Goal: Task Accomplishment & Management: Manage account settings

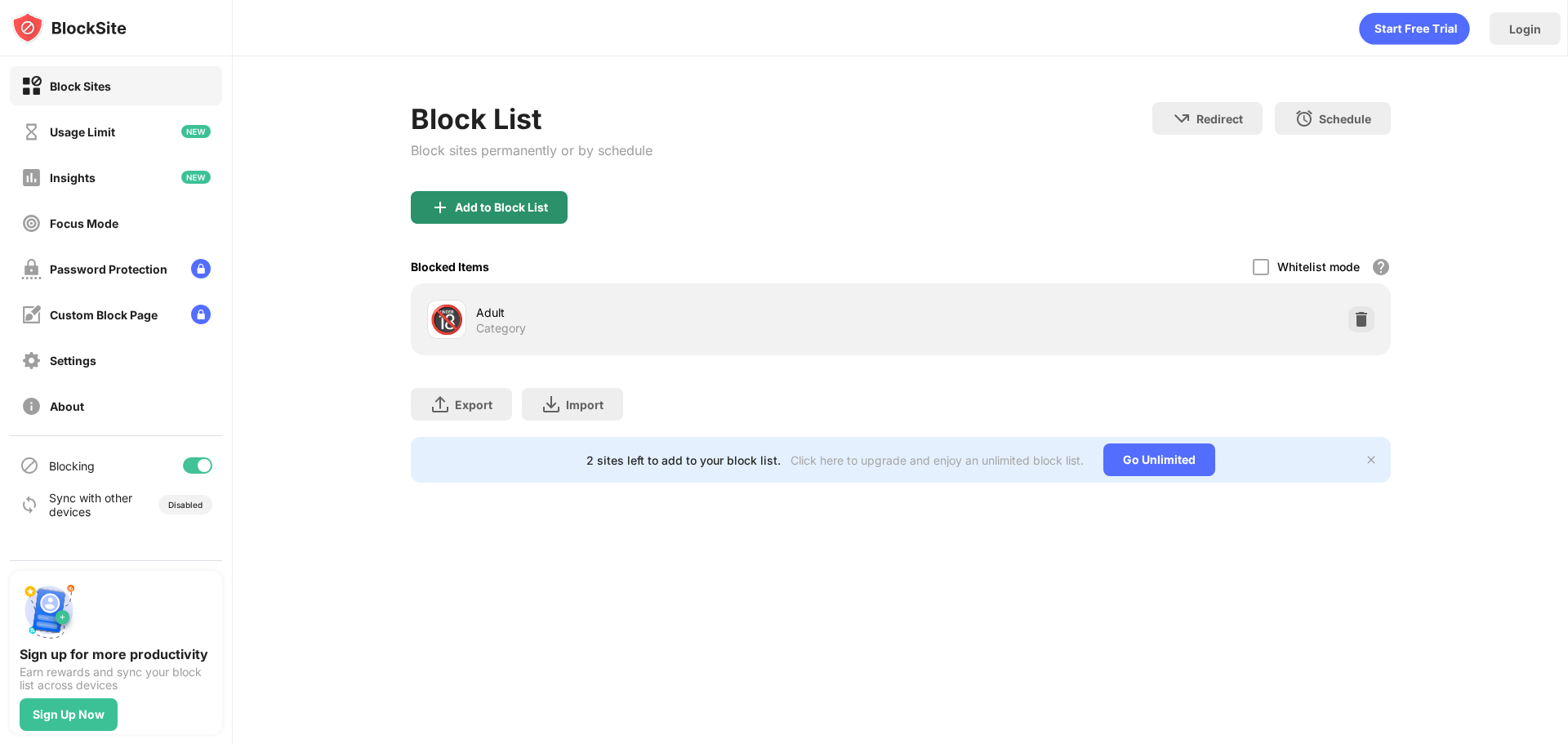
click at [522, 191] on div "Block List Block sites permanently or by schedule" at bounding box center [532, 147] width 242 height 89
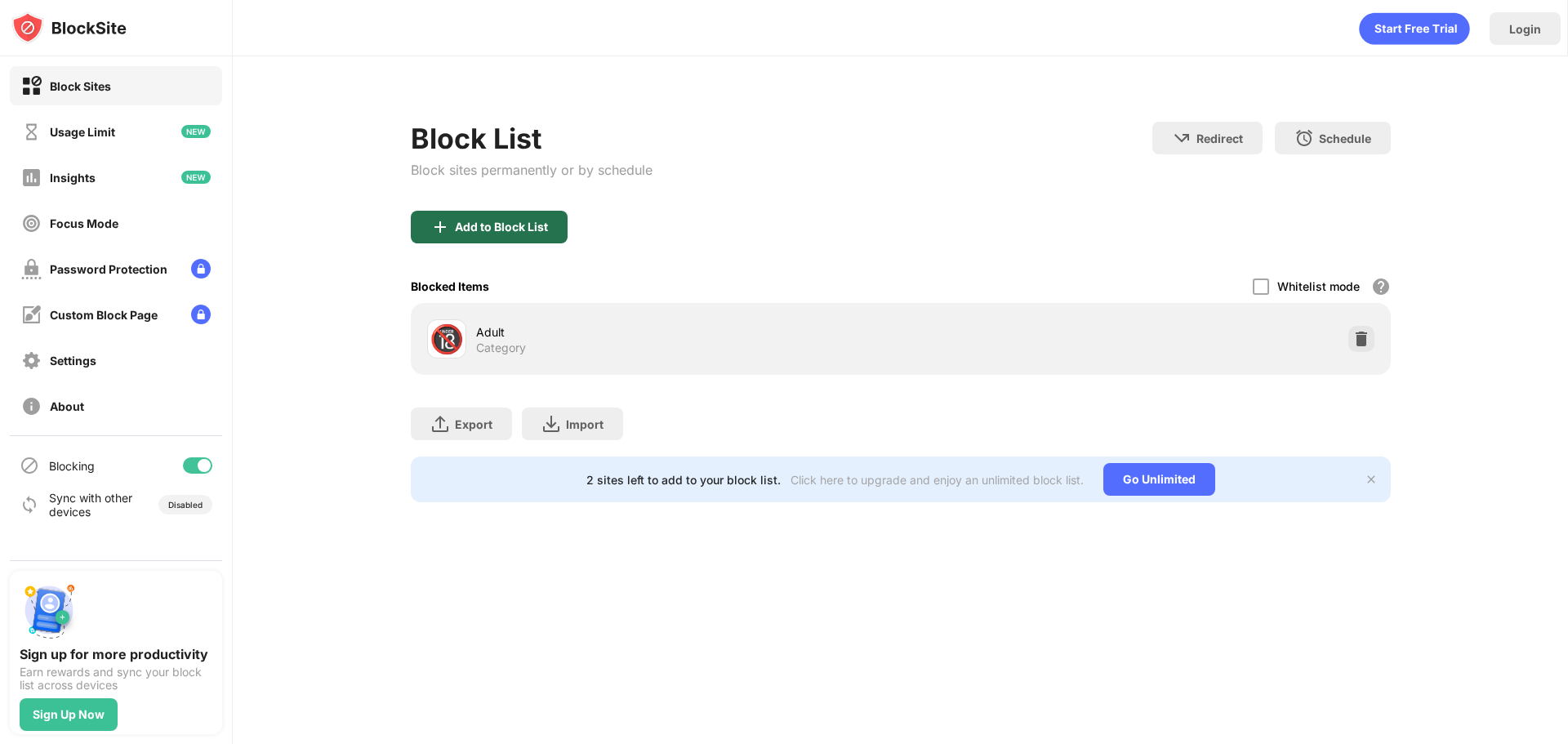
click at [518, 212] on div "Add to Block List" at bounding box center [489, 226] width 157 height 33
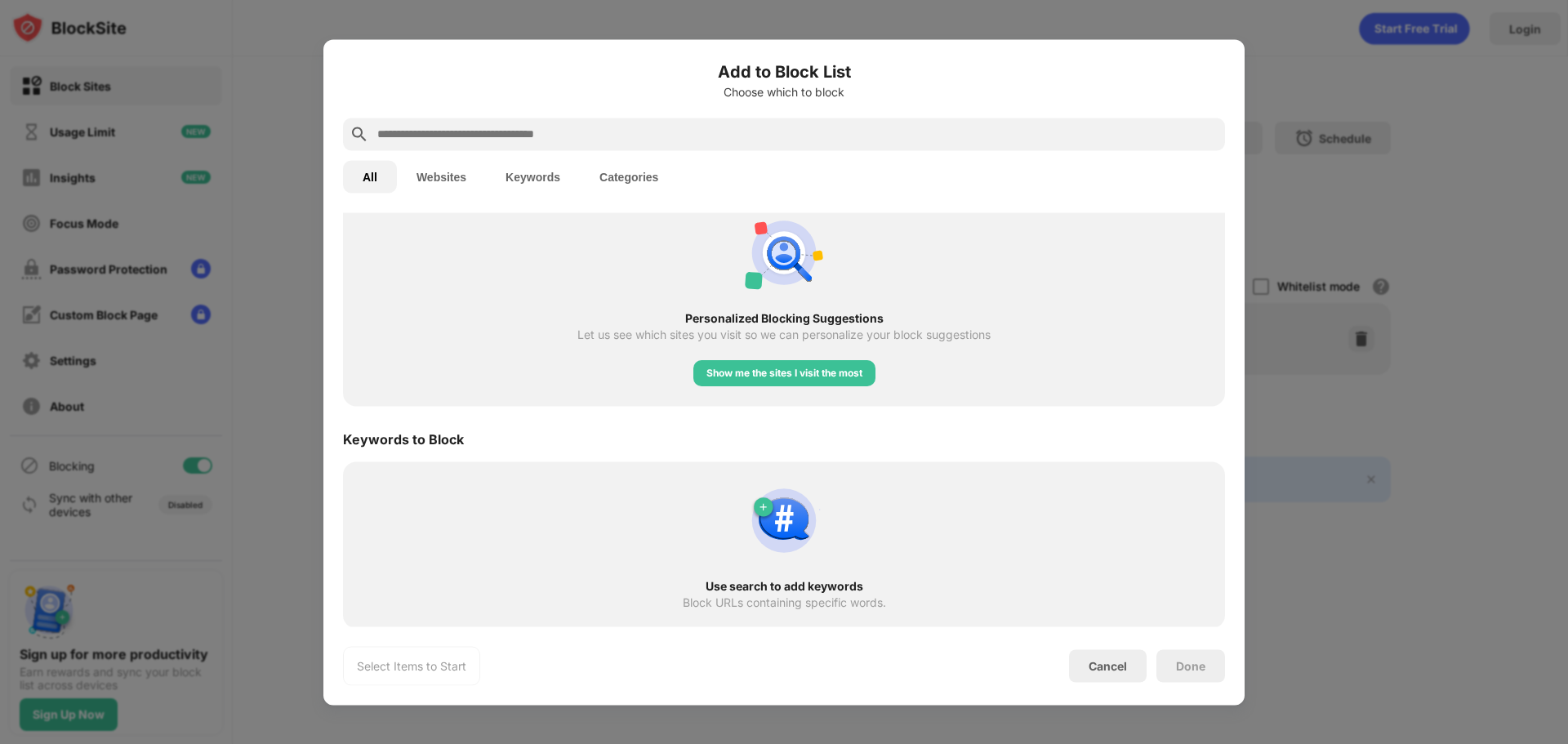
scroll to position [635, 0]
click at [455, 181] on button "Websites" at bounding box center [441, 176] width 89 height 33
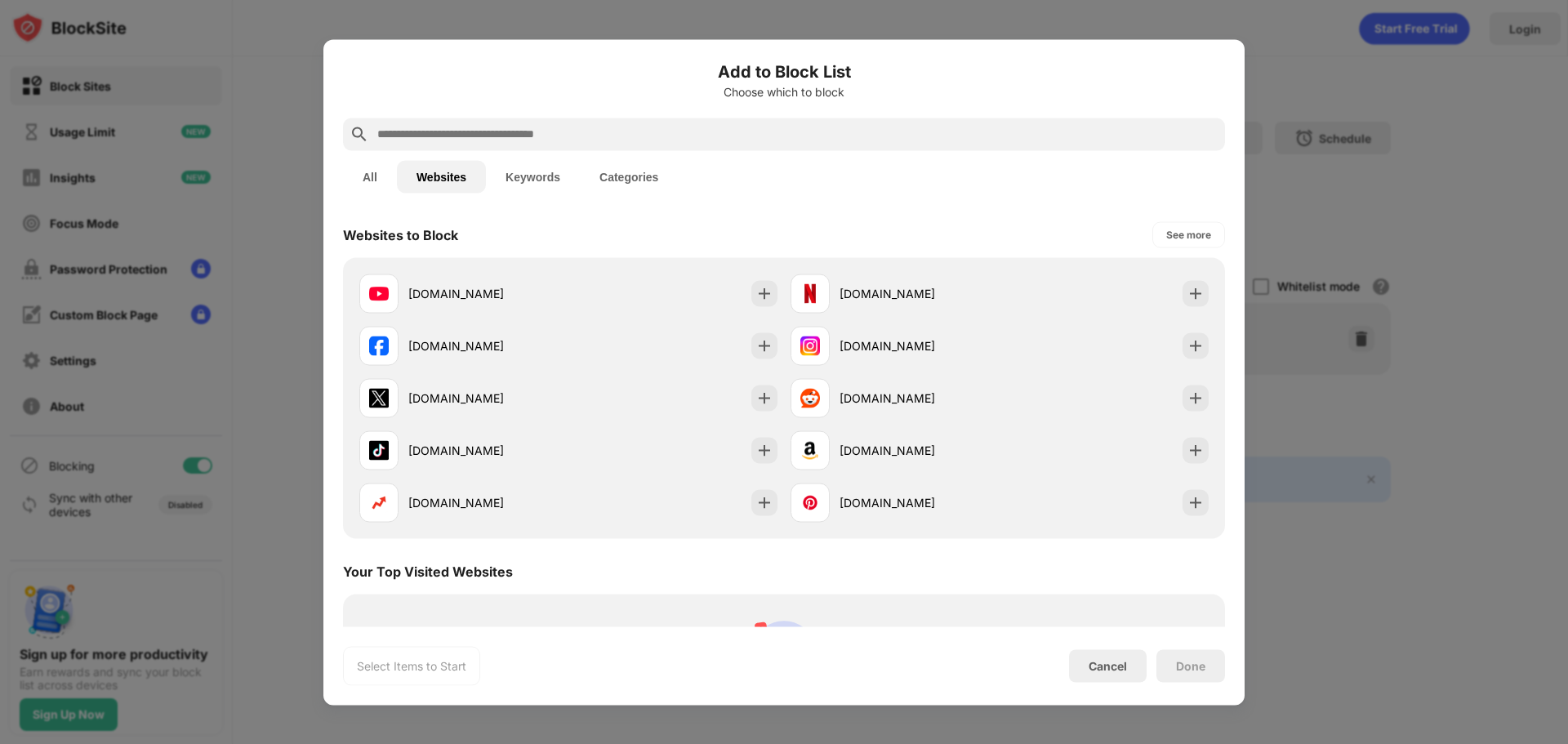
scroll to position [0, 0]
click at [480, 132] on input "text" at bounding box center [797, 134] width 843 height 20
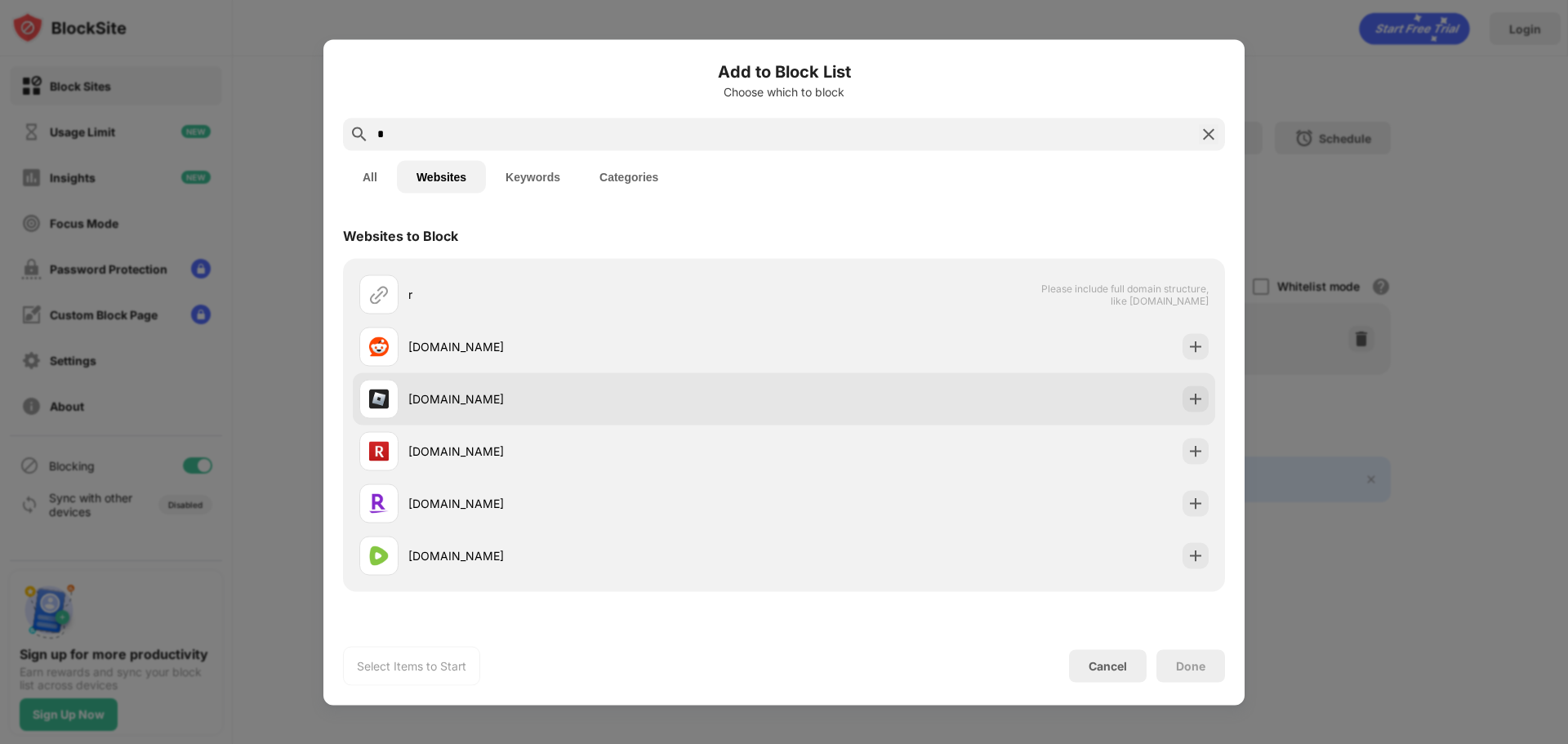
type input "*"
click at [617, 398] on div "[DOMAIN_NAME]" at bounding box center [596, 399] width 376 height 17
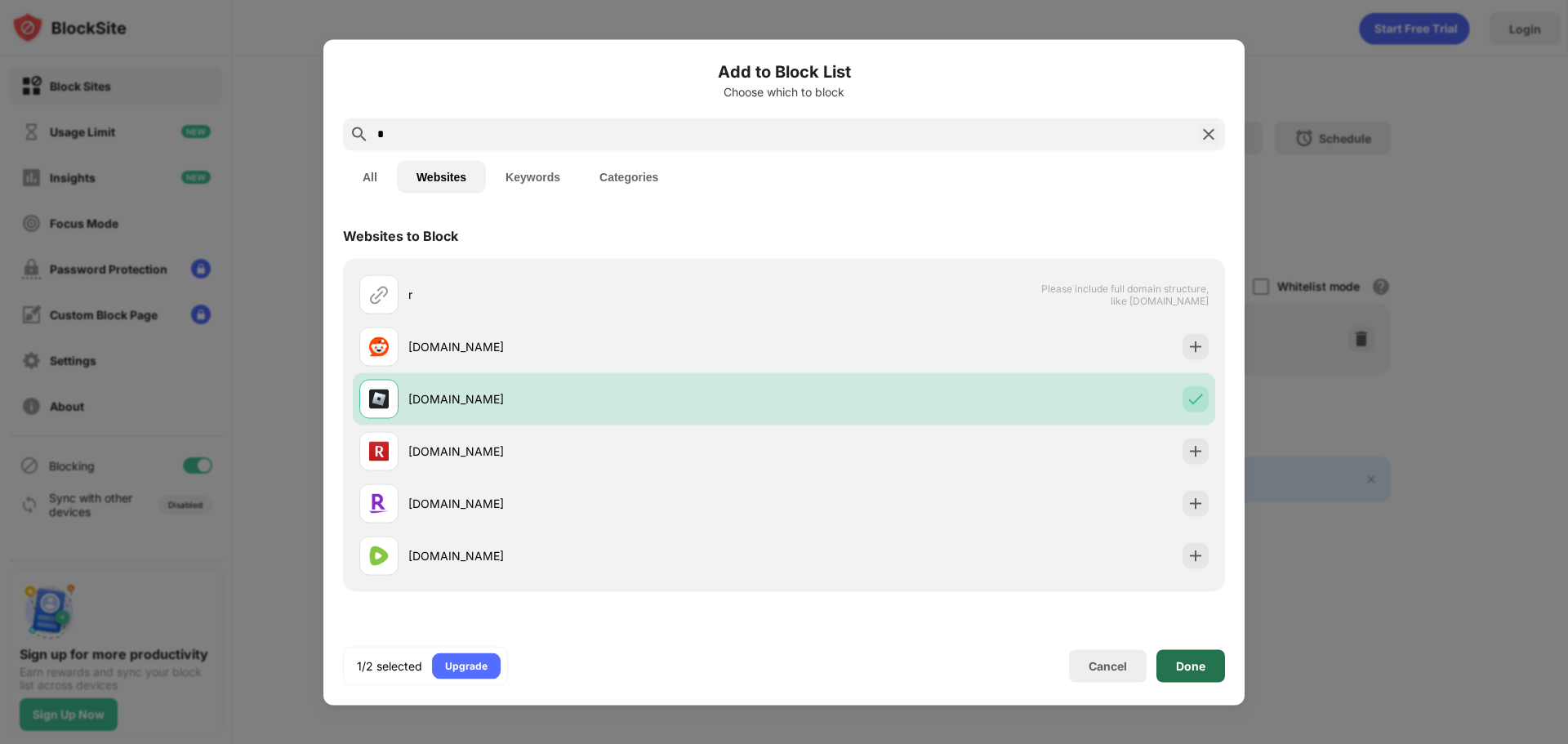
click at [1190, 669] on div "Done" at bounding box center [1191, 666] width 30 height 13
